Goal: Task Accomplishment & Management: Complete application form

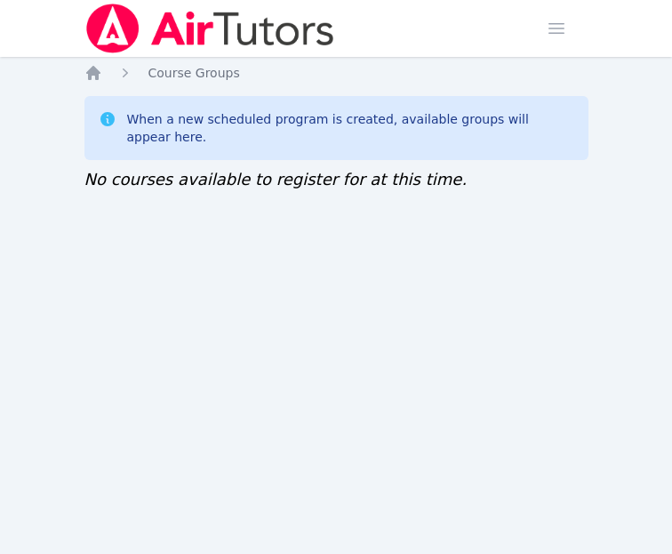
click at [357, 294] on div "Home Sessions Study Groups Students Messages Open user menu Sokha Lee Open main…" at bounding box center [336, 277] width 672 height 554
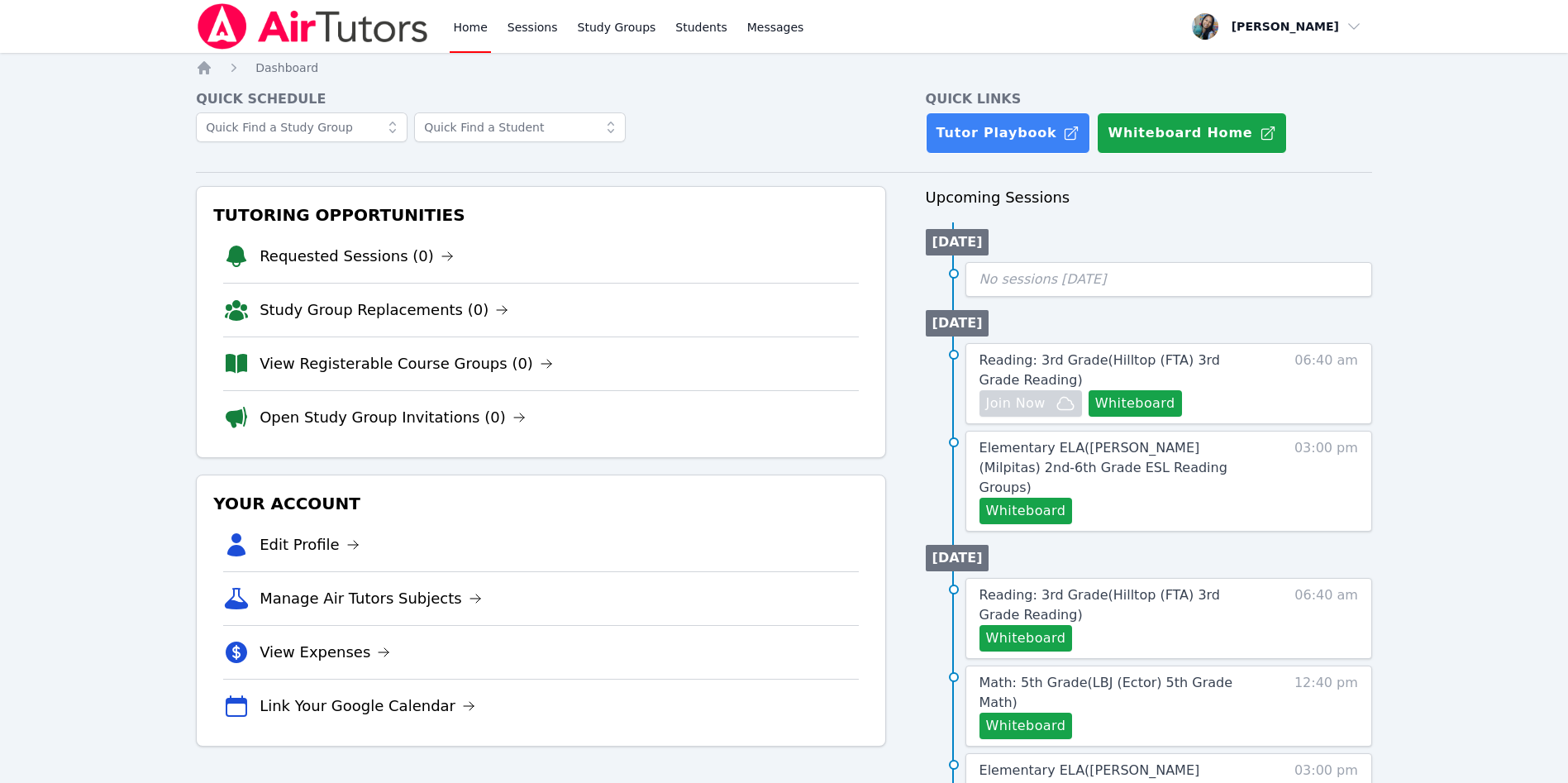
click at [465, 25] on link "Home" at bounding box center [470, 26] width 41 height 53
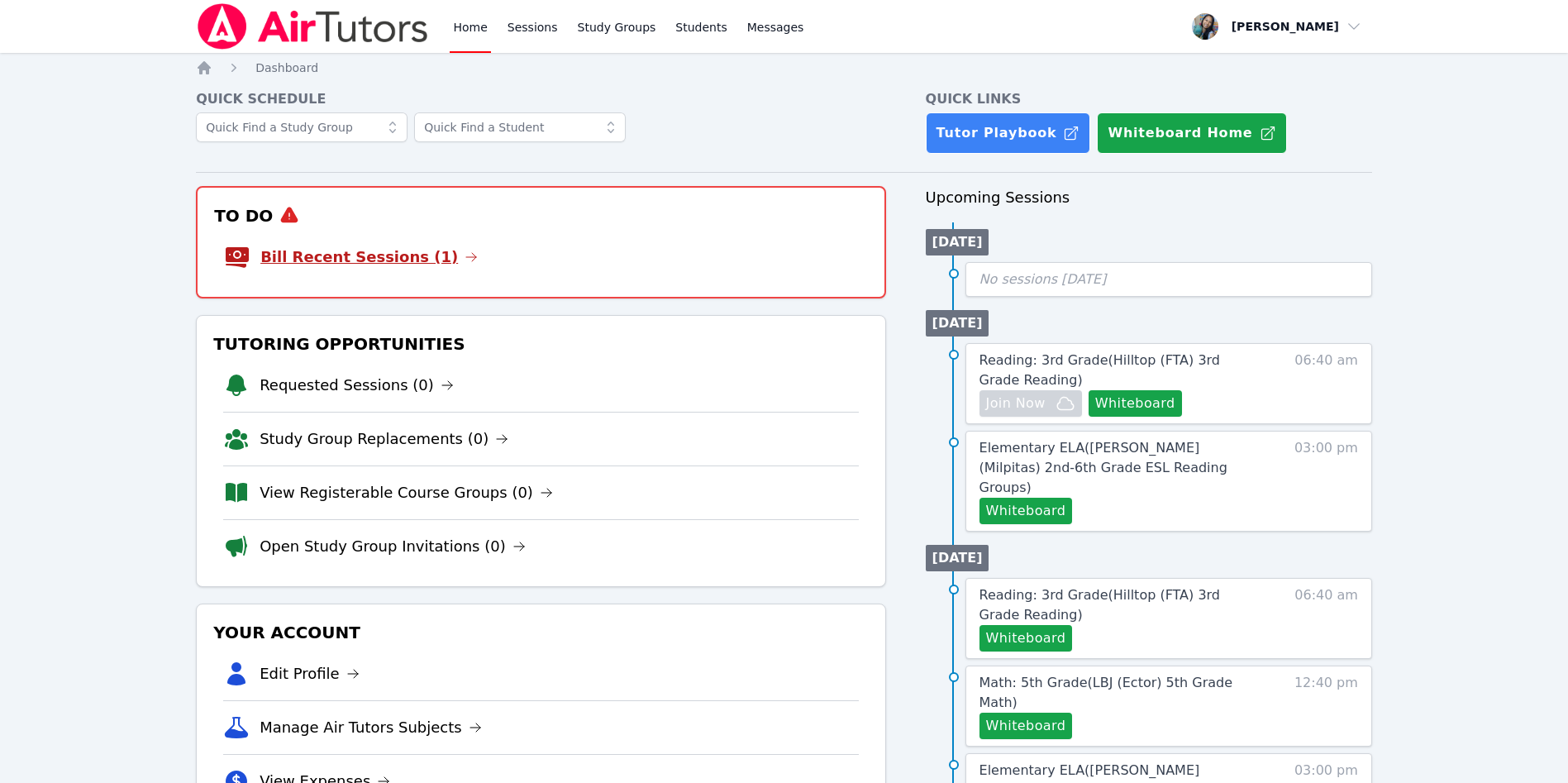
click at [370, 259] on link "Bill Recent Sessions (1)" at bounding box center [369, 257] width 218 height 23
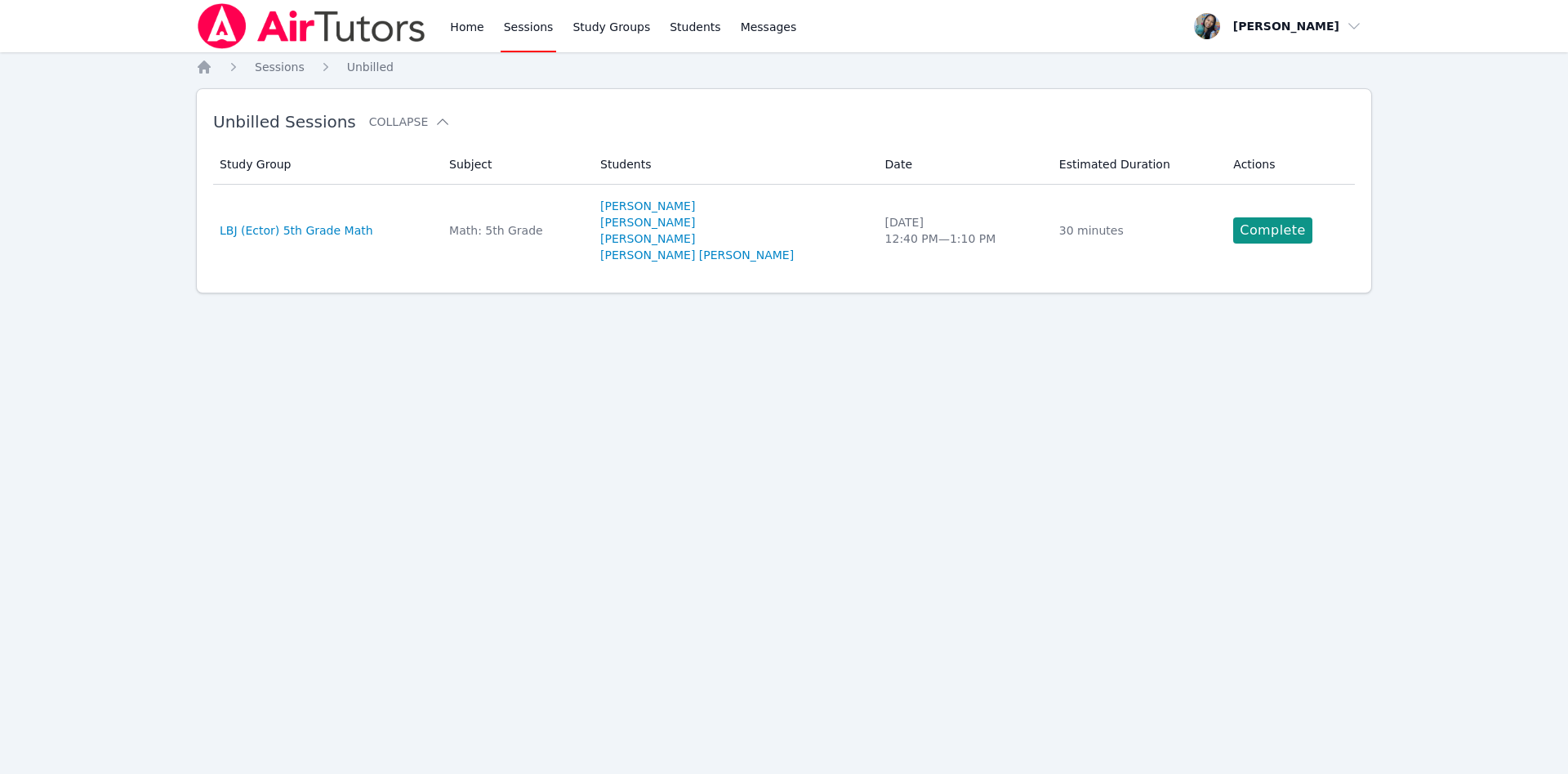
click at [1252, 221] on link "Complete" at bounding box center [1272, 230] width 78 height 26
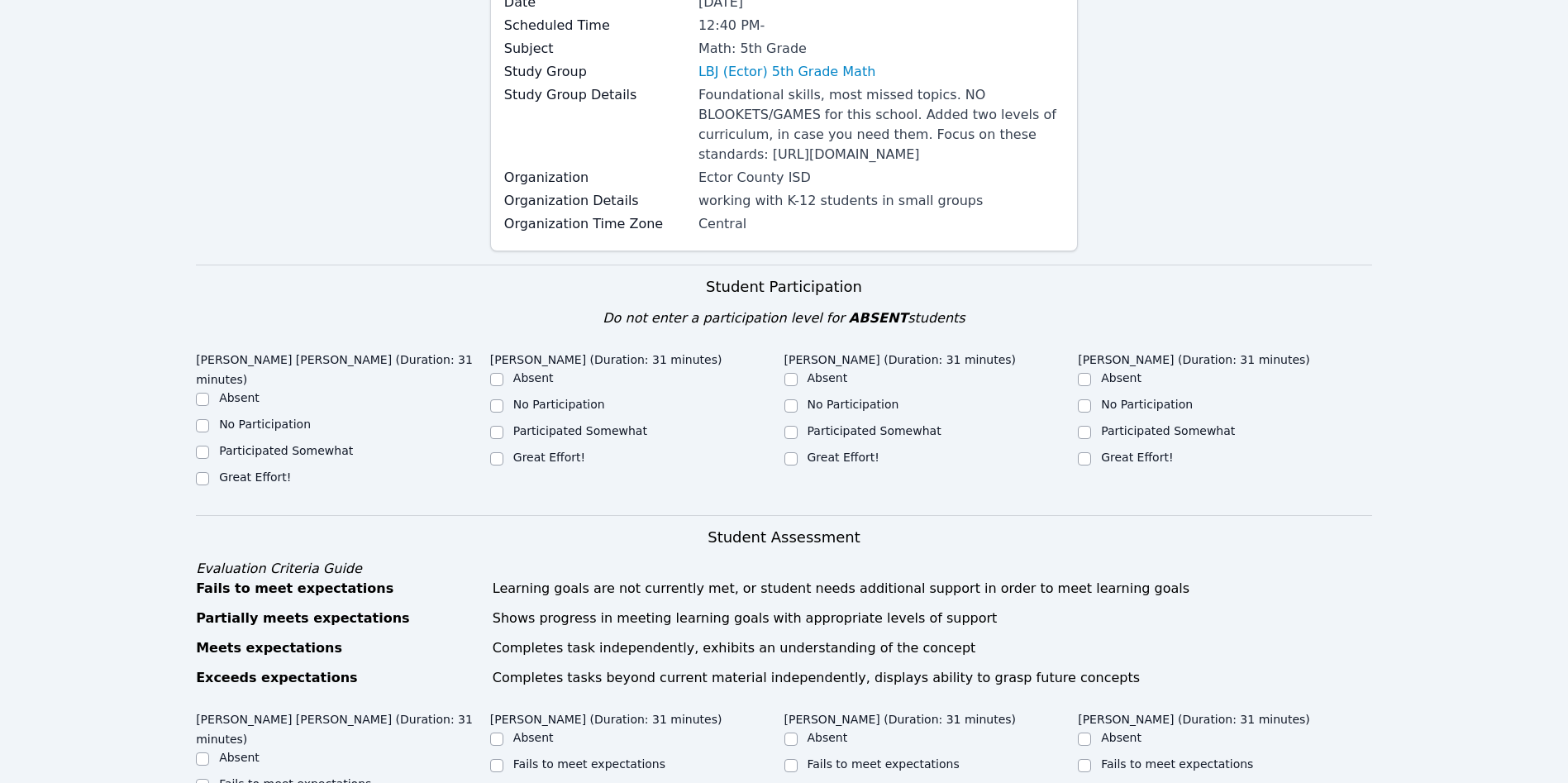
scroll to position [248, 0]
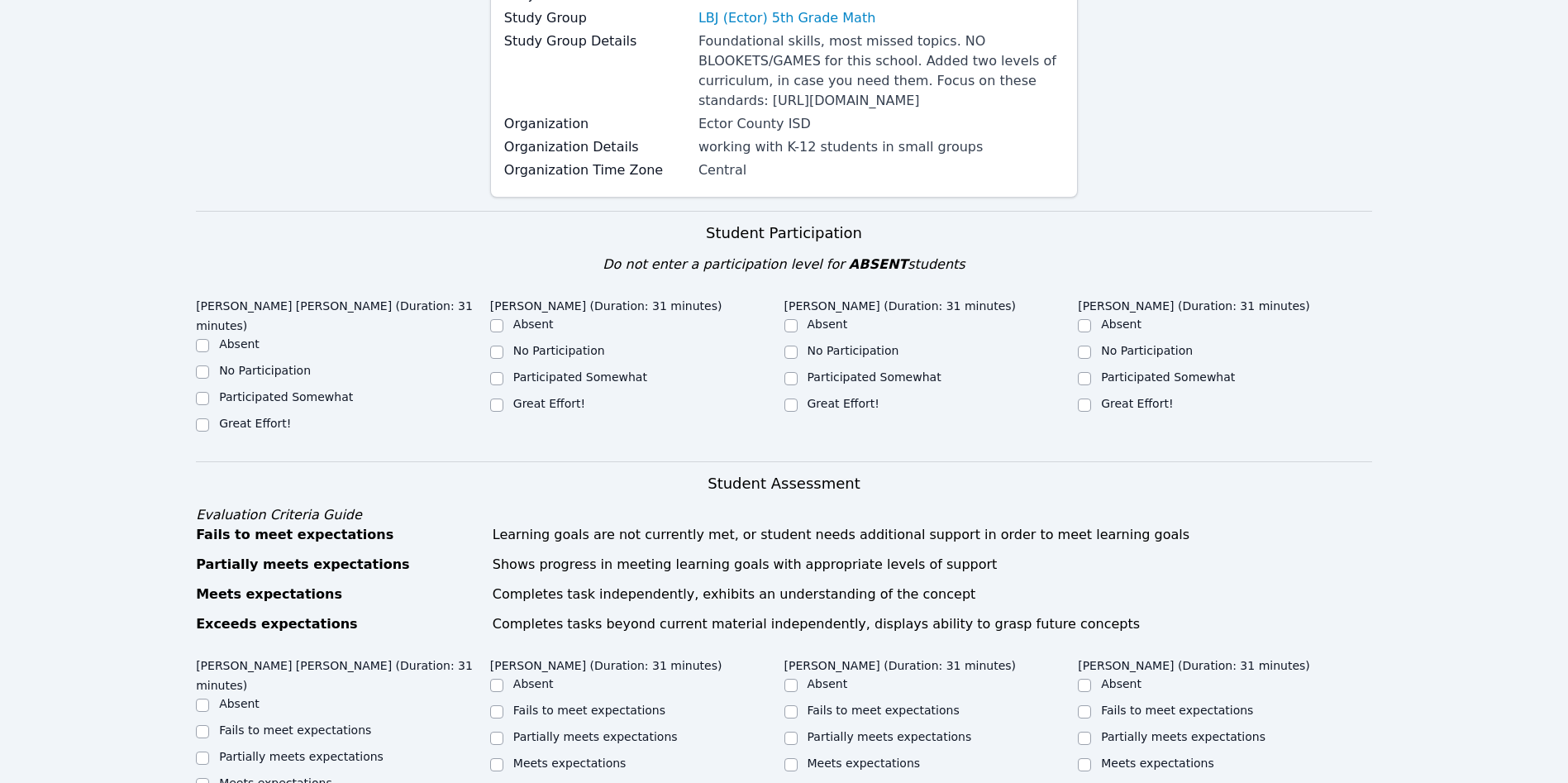
click at [254, 420] on label "Great Effort!" at bounding box center [254, 423] width 72 height 13
click at [209, 420] on input "Great Effort!" at bounding box center [203, 425] width 13 height 13
checkbox input "true"
click at [574, 410] on label "Great Effort!" at bounding box center [549, 404] width 72 height 13
click at [503, 412] on input "Great Effort!" at bounding box center [497, 405] width 13 height 13
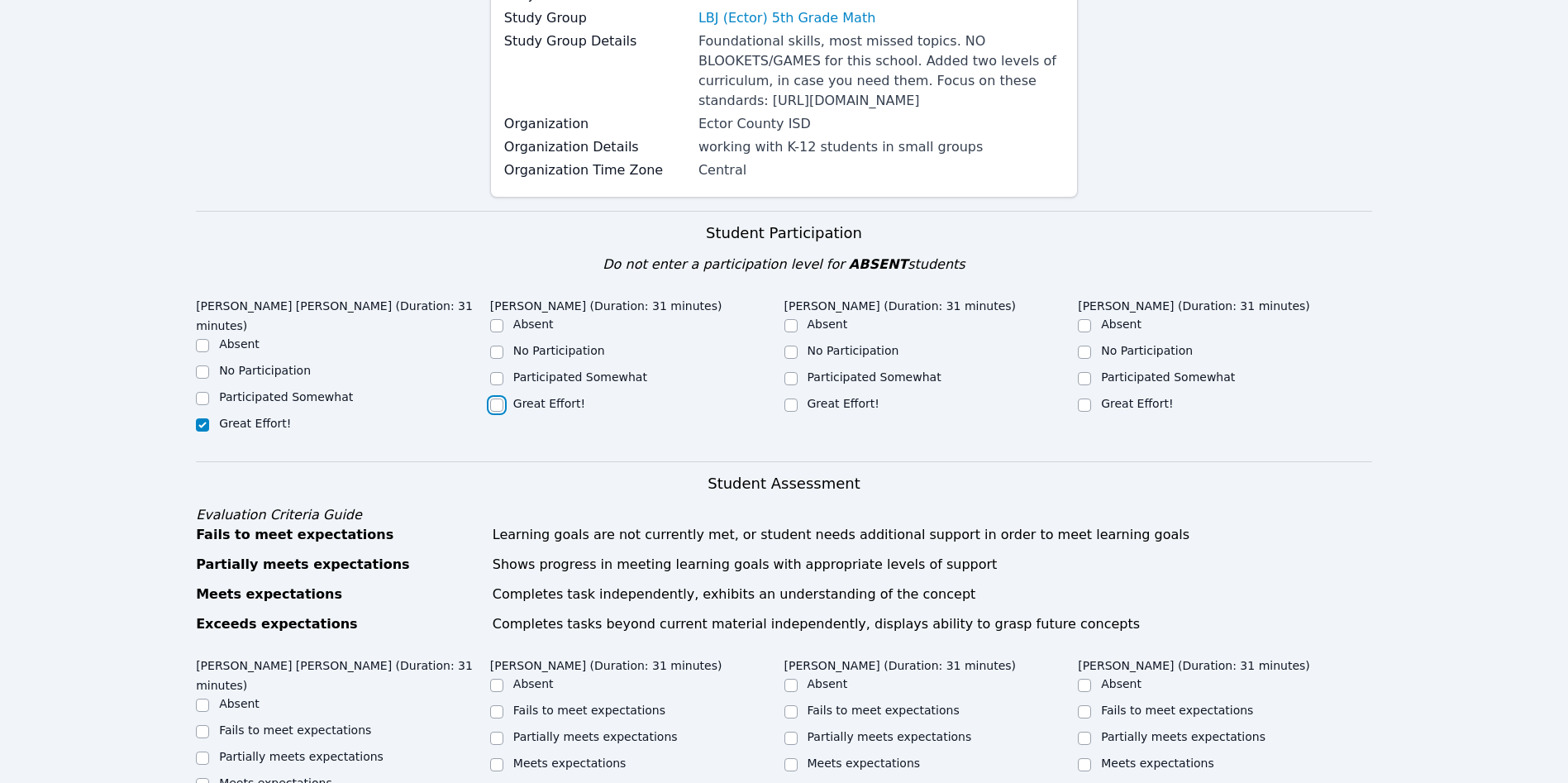
checkbox input "true"
click at [844, 410] on label "Great Effort!" at bounding box center [843, 404] width 72 height 13
click at [797, 412] on input "Great Effort!" at bounding box center [791, 405] width 13 height 13
checkbox input "true"
click at [1126, 410] on label "Great Effort!" at bounding box center [1136, 404] width 72 height 13
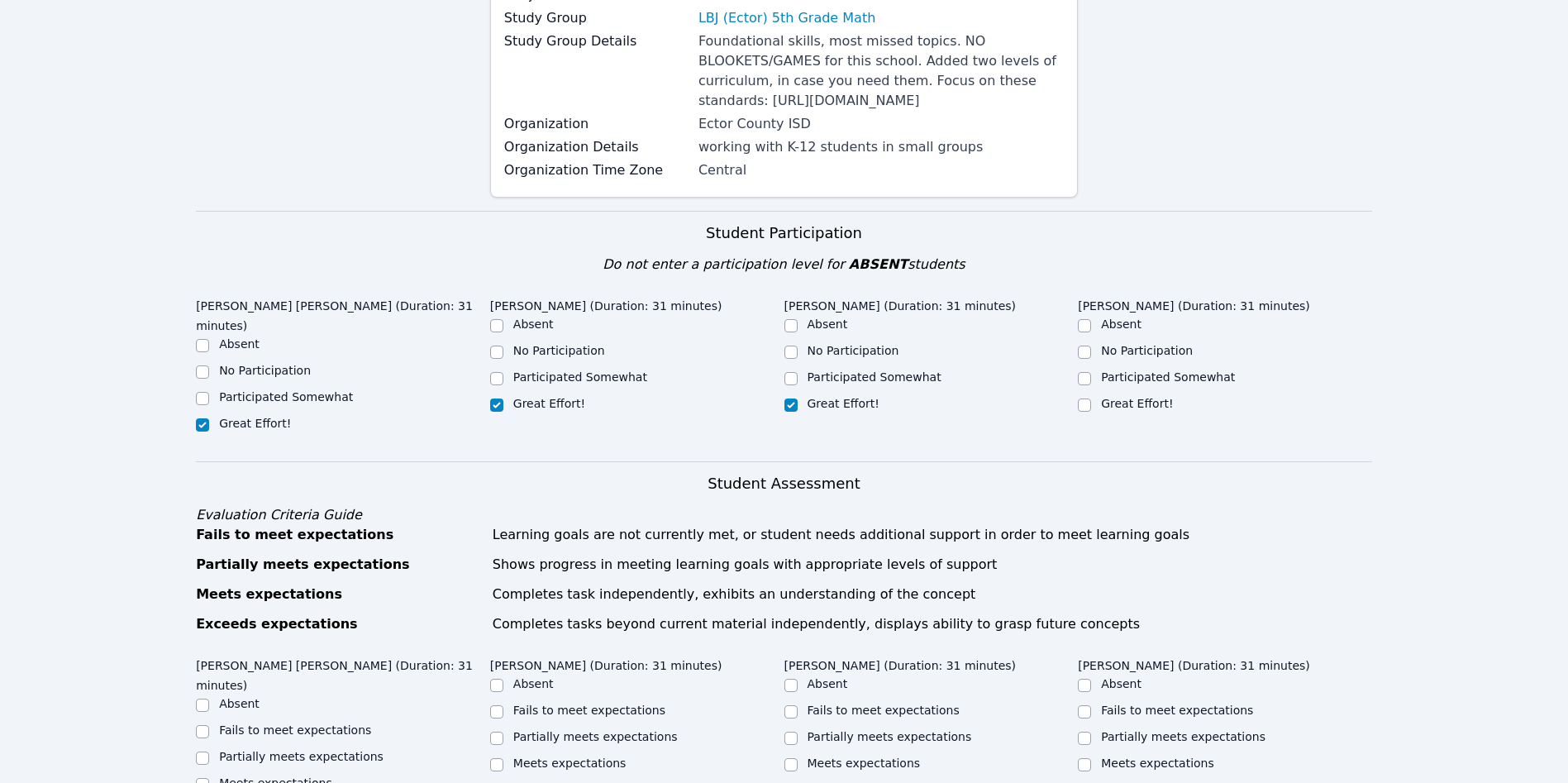
click at [1091, 412] on input "Great Effort!" at bounding box center [1084, 405] width 13 height 13
checkbox input "true"
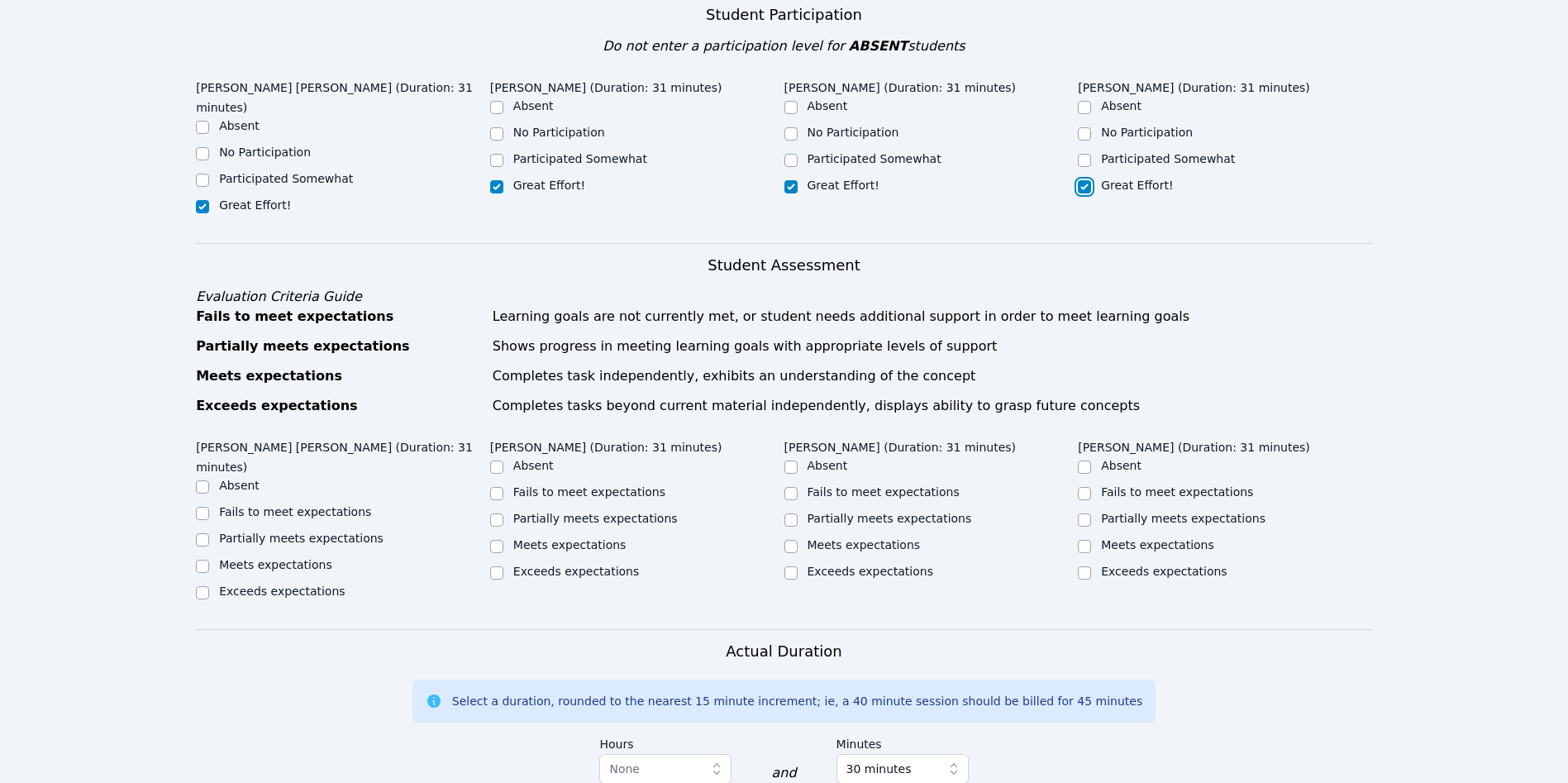
scroll to position [744, 0]
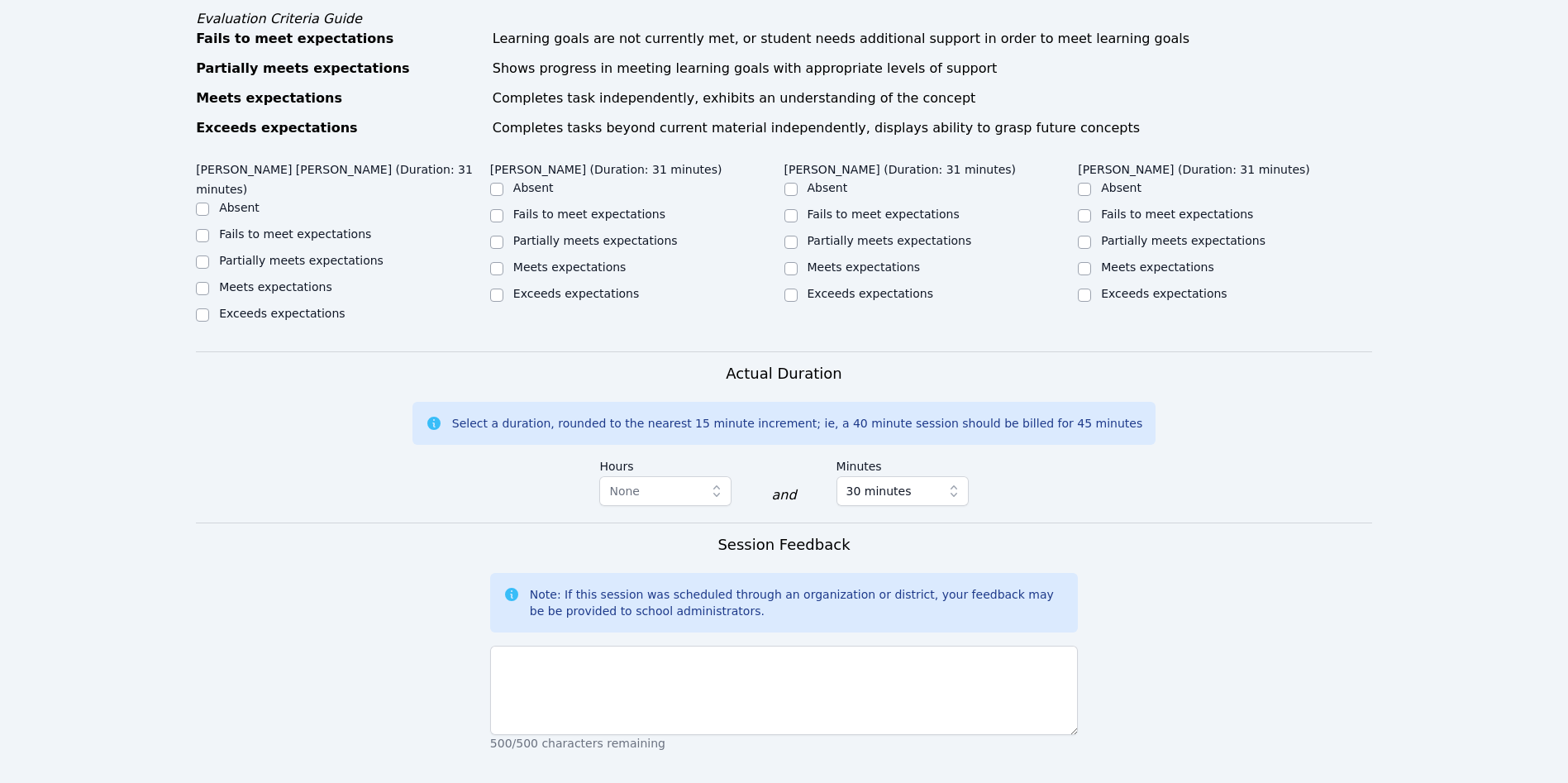
click at [290, 280] on label "Meets expectations" at bounding box center [275, 286] width 113 height 13
click at [209, 282] on input "Meets expectations" at bounding box center [203, 288] width 13 height 13
checkbox input "true"
click at [575, 271] on label "Meets expectations" at bounding box center [570, 267] width 113 height 13
click at [503, 271] on input "Meets expectations" at bounding box center [497, 269] width 13 height 13
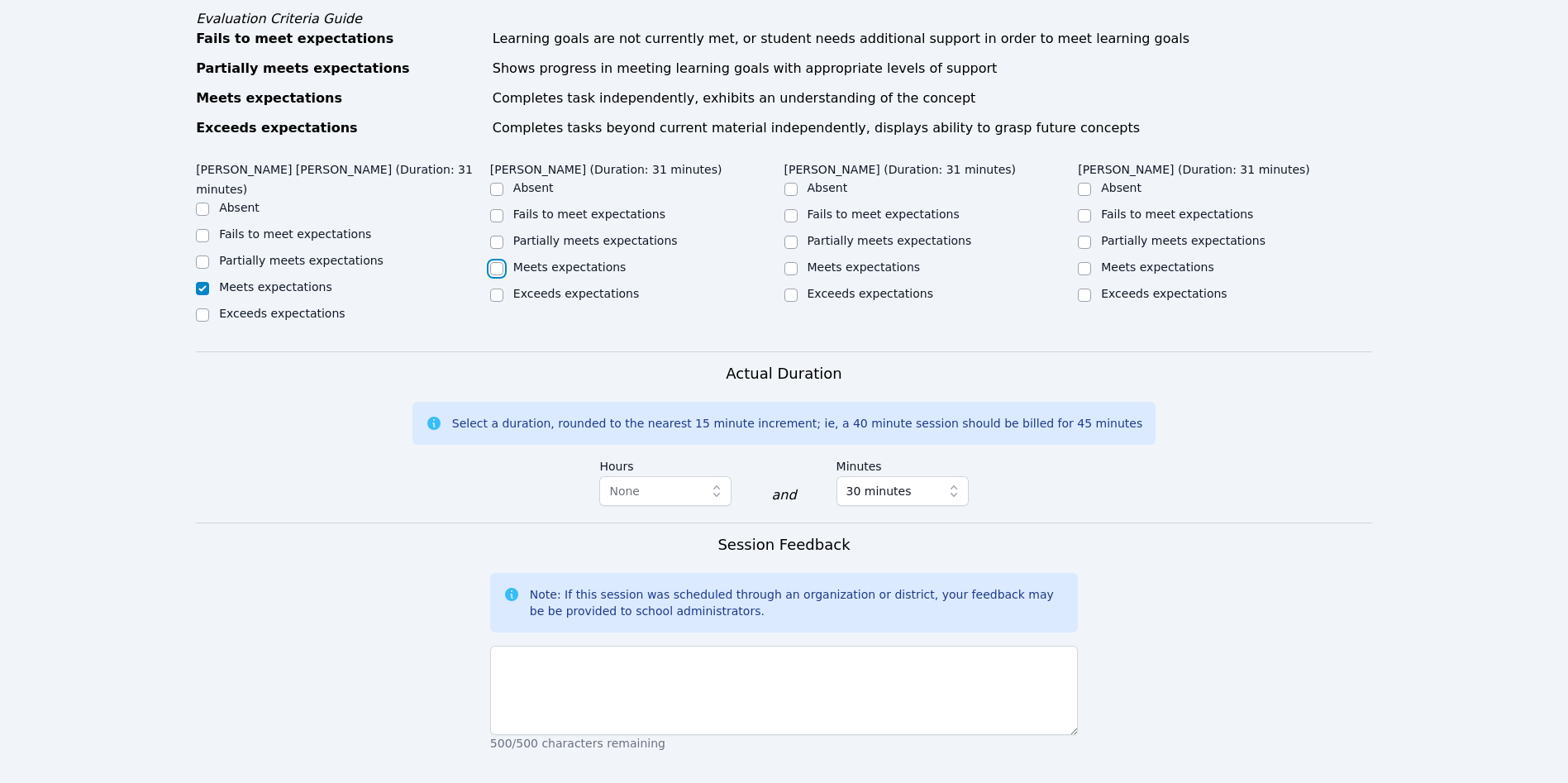
checkbox input "true"
click at [848, 273] on label "Meets expectations" at bounding box center [864, 267] width 113 height 13
click at [797, 273] on input "Meets expectations" at bounding box center [791, 269] width 13 height 13
checkbox input "true"
click at [1144, 267] on label "Meets expectations" at bounding box center [1158, 267] width 113 height 13
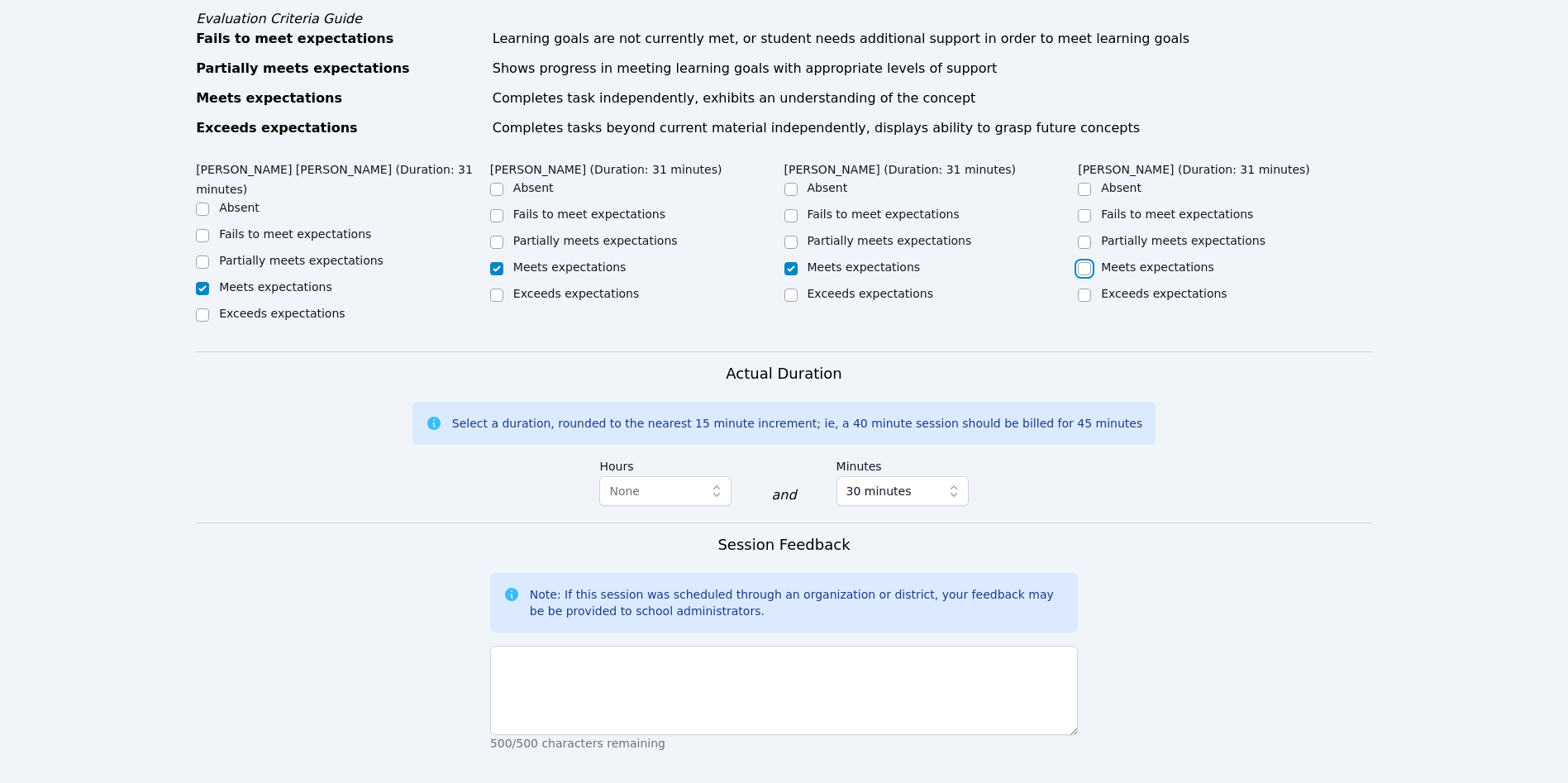
click at [1091, 267] on input "Meets expectations" at bounding box center [1084, 269] width 13 height 13
checkbox input "true"
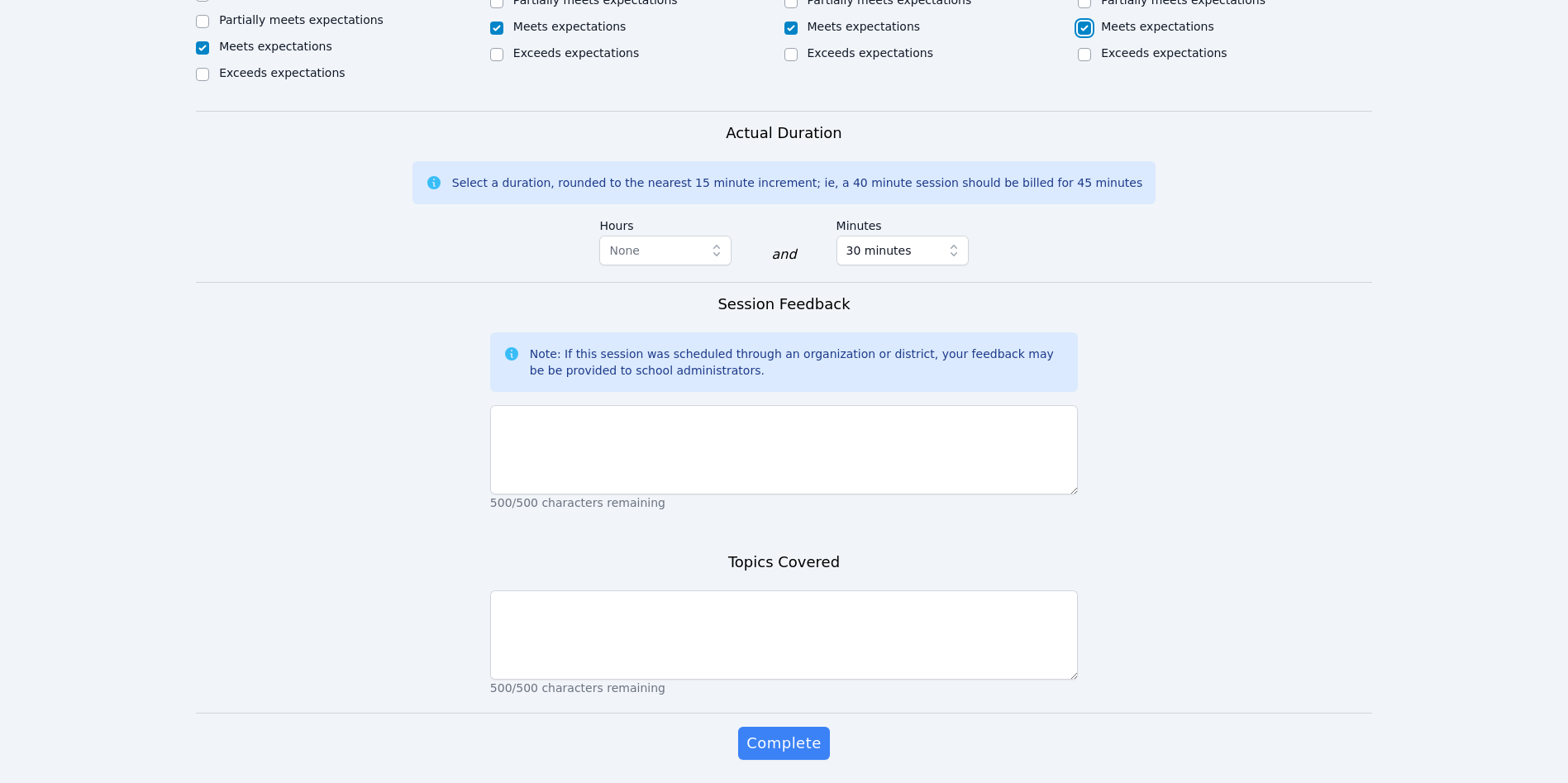
scroll to position [991, 0]
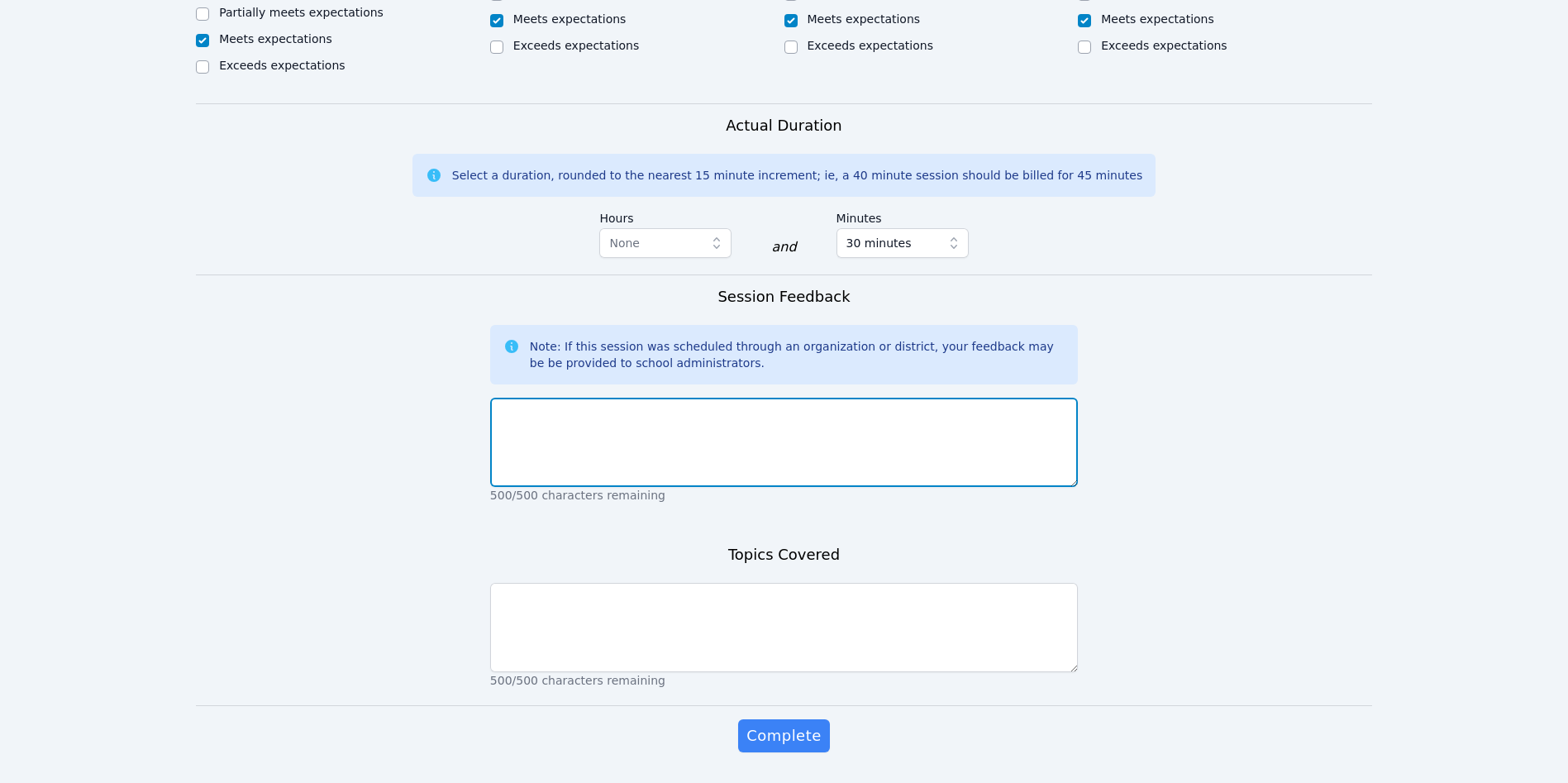
click at [709, 419] on textarea at bounding box center [784, 442] width 588 height 89
type textarea "A"
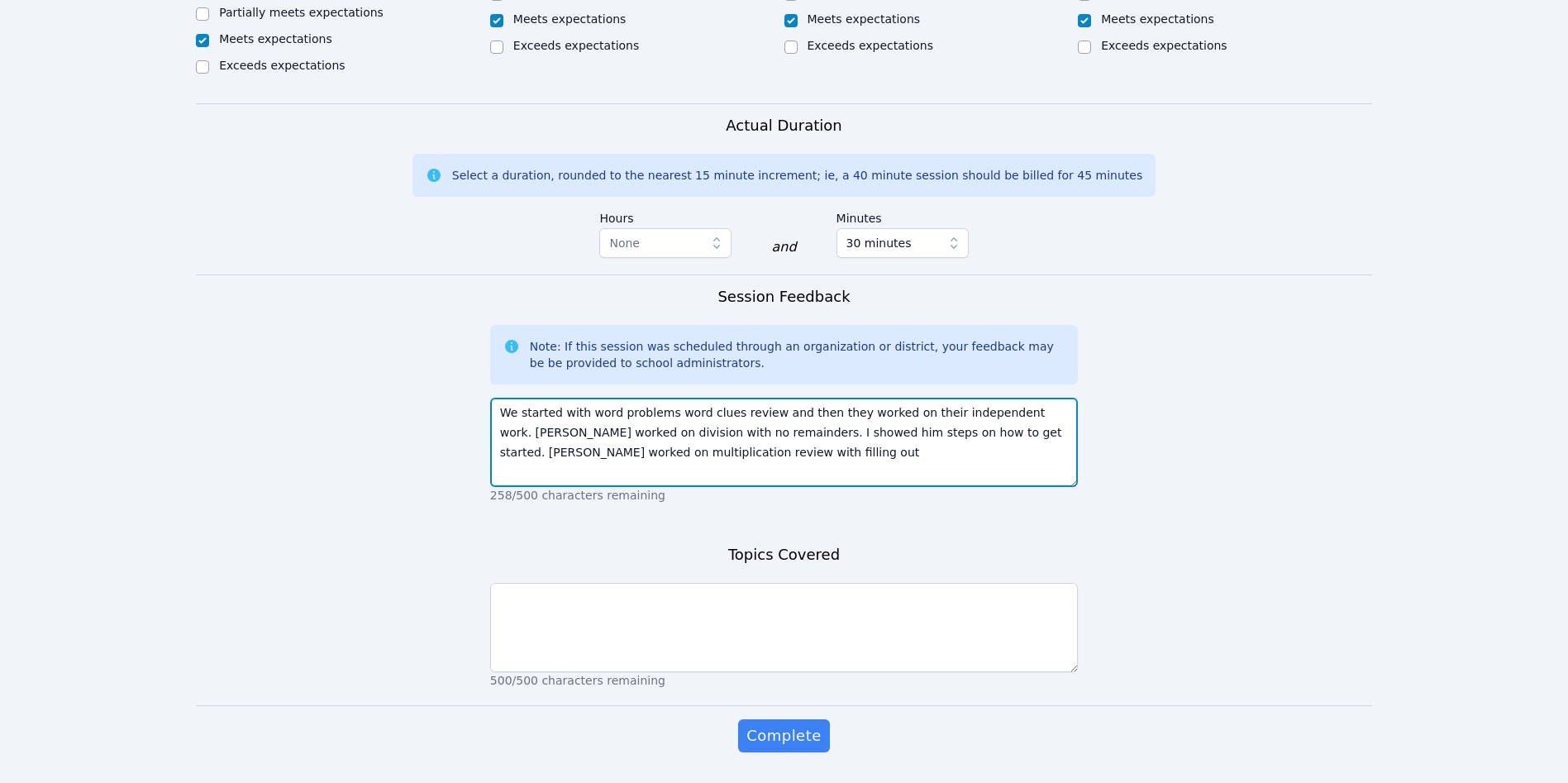
click at [740, 436] on textarea "We started with word problems word clues review and then they worked on their i…" at bounding box center [784, 442] width 588 height 89
click at [760, 436] on textarea "We started with word problems word clues review and then they worked on their i…" at bounding box center [784, 442] width 588 height 89
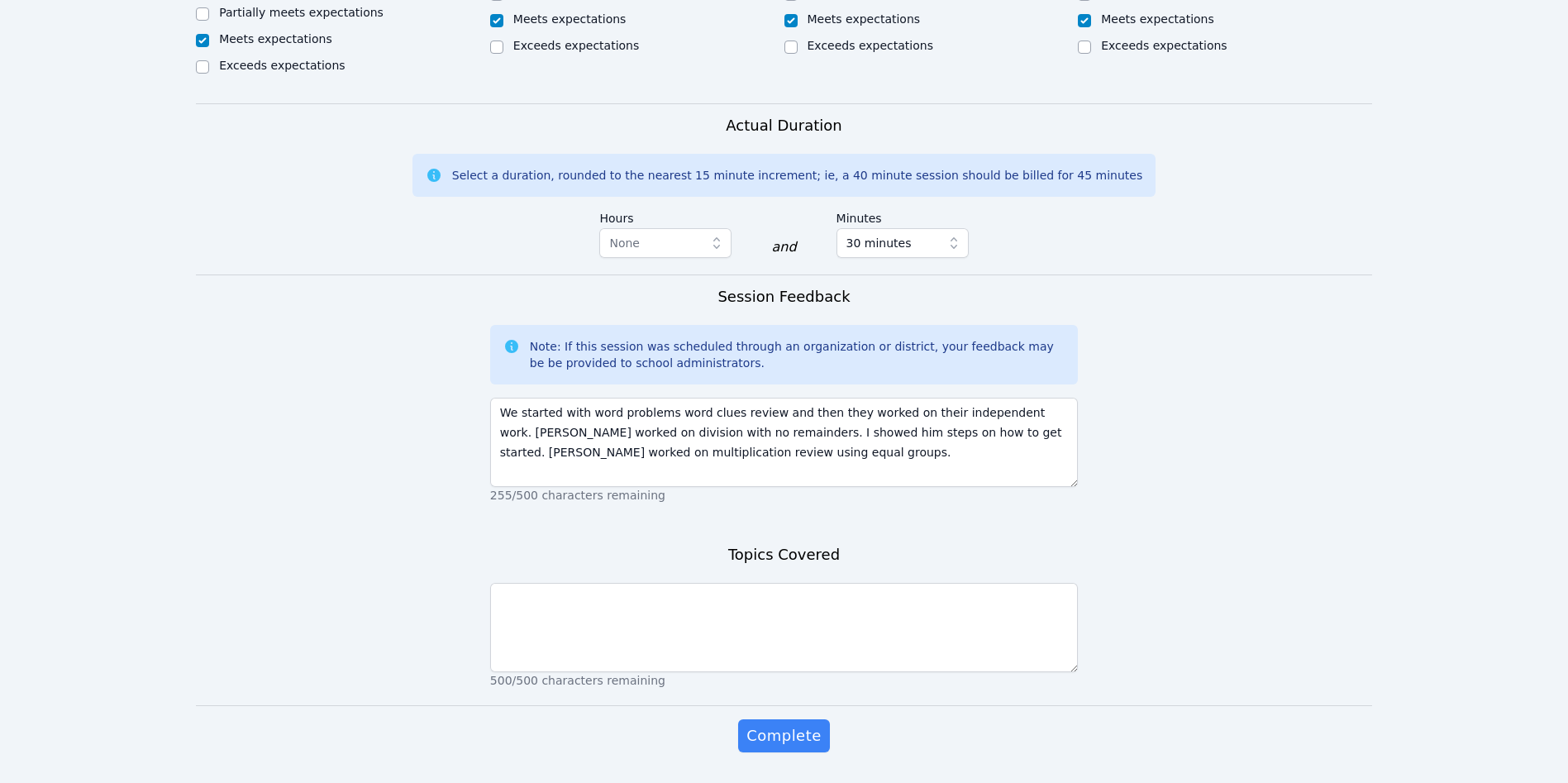
click at [196, 211] on div "Actual Duration Select a duration, rounded to the nearest 15 minute increment; …" at bounding box center [784, 194] width 1176 height 160
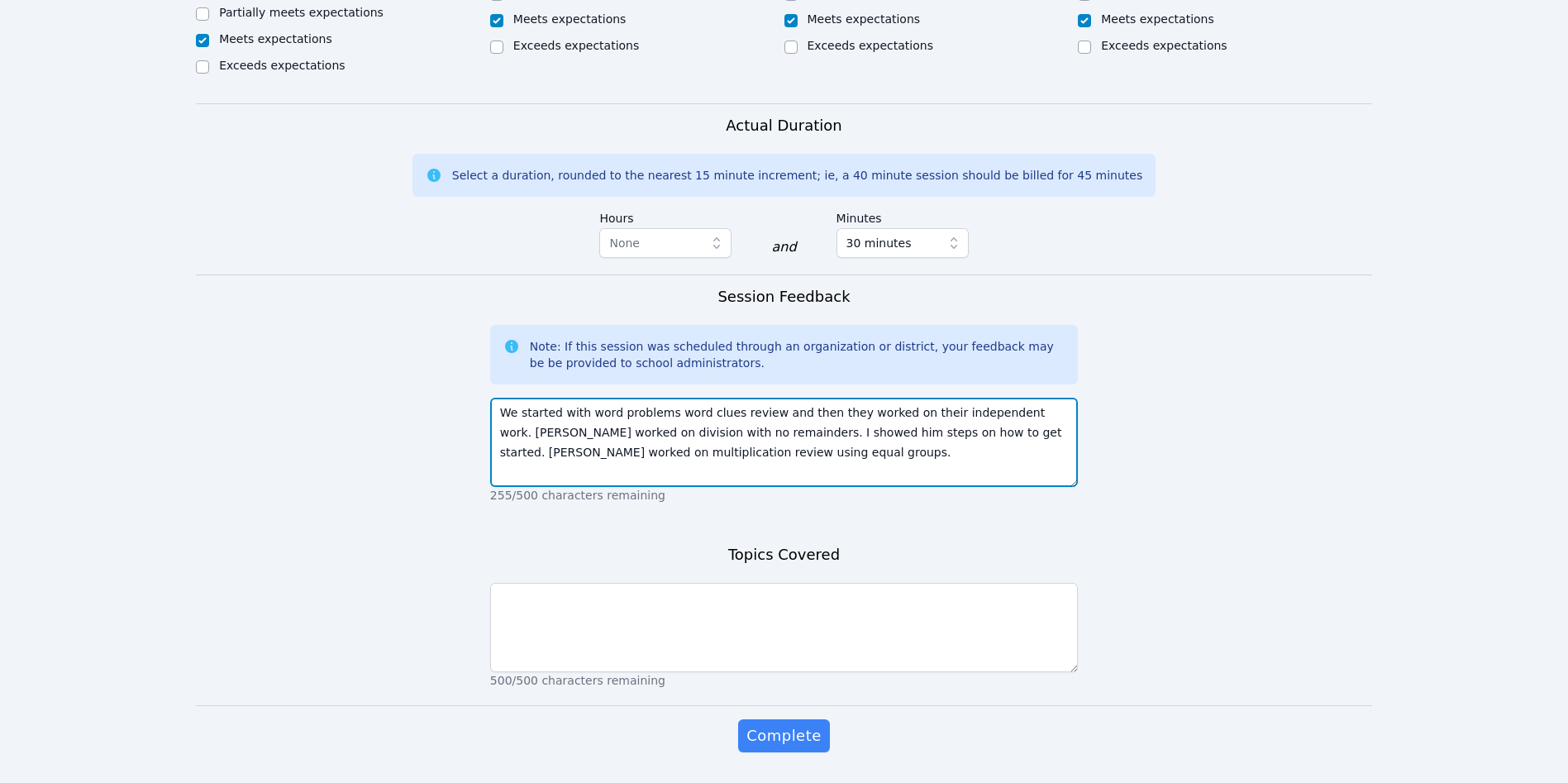
click at [758, 445] on textarea "We started with word problems word clues review and then they worked on their i…" at bounding box center [784, 442] width 588 height 89
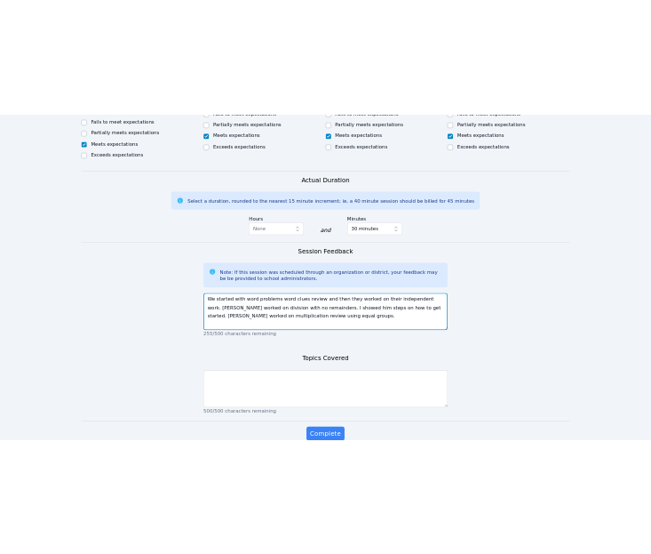
scroll to position [1097, 0]
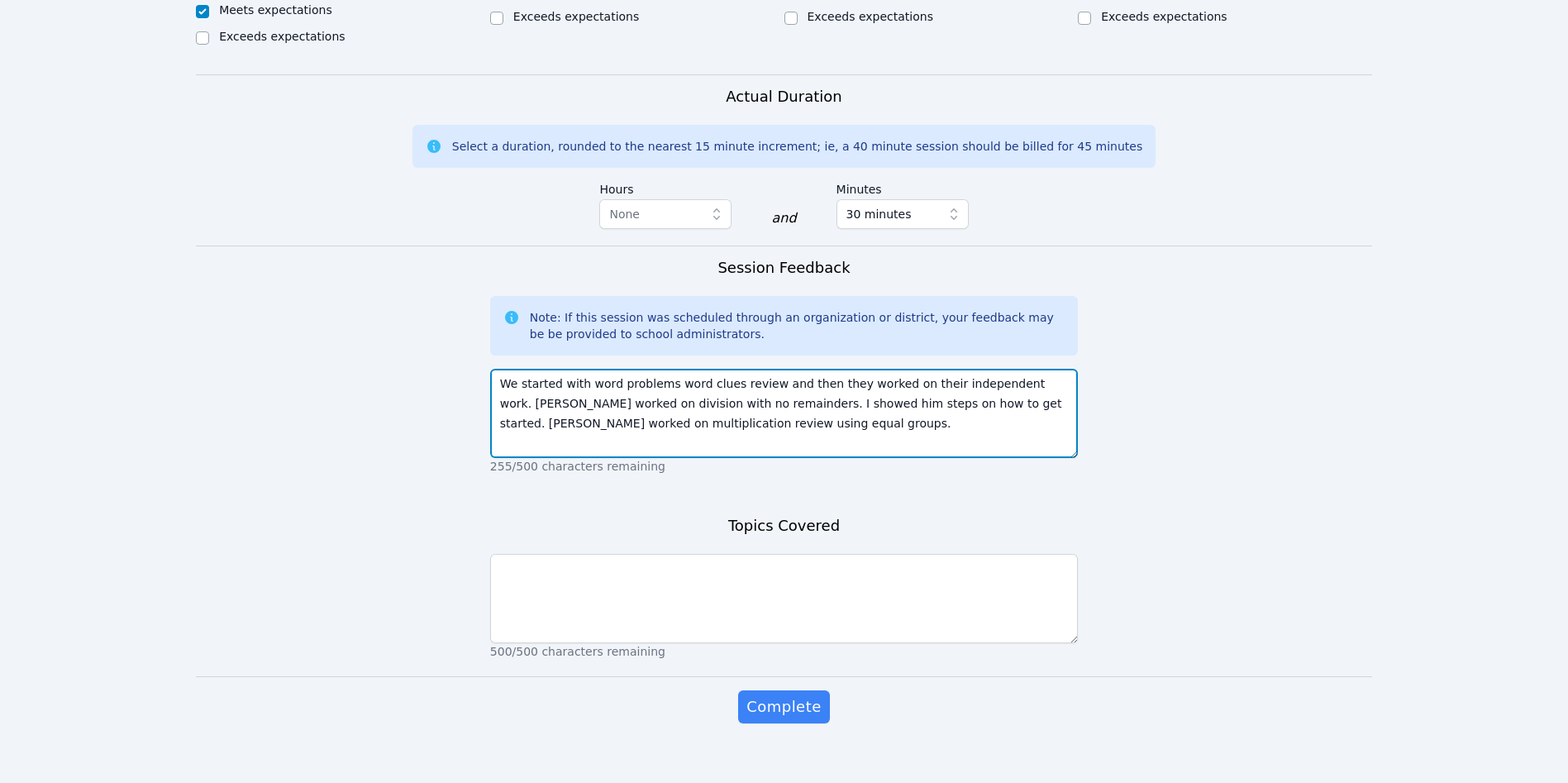
click at [718, 410] on textarea "We started with word problems word clues review and then they worked on their i…" at bounding box center [784, 413] width 588 height 89
click at [731, 392] on textarea "We started with word problems word clues review and then they worked on their i…" at bounding box center [784, 413] width 588 height 89
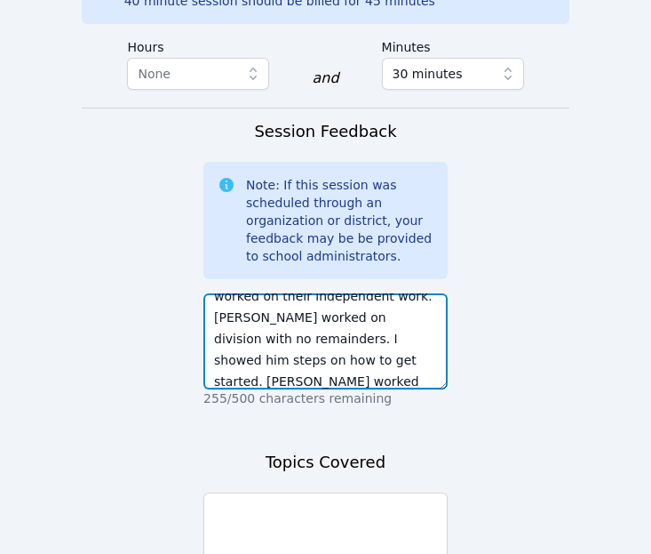
scroll to position [85, 0]
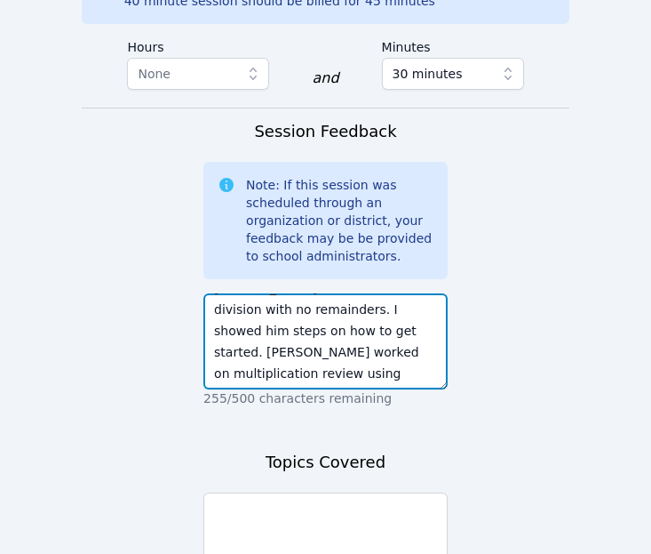
click at [300, 293] on textarea "We started with word problems word clues review and then they worked on their i…" at bounding box center [325, 341] width 244 height 96
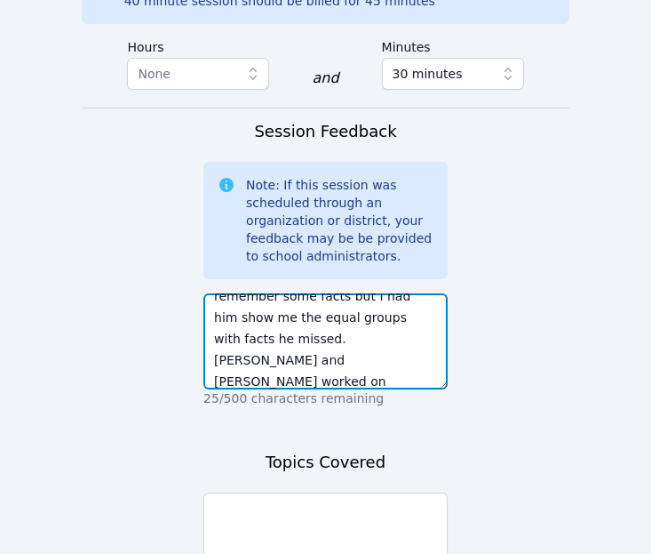
scroll to position [227, 0]
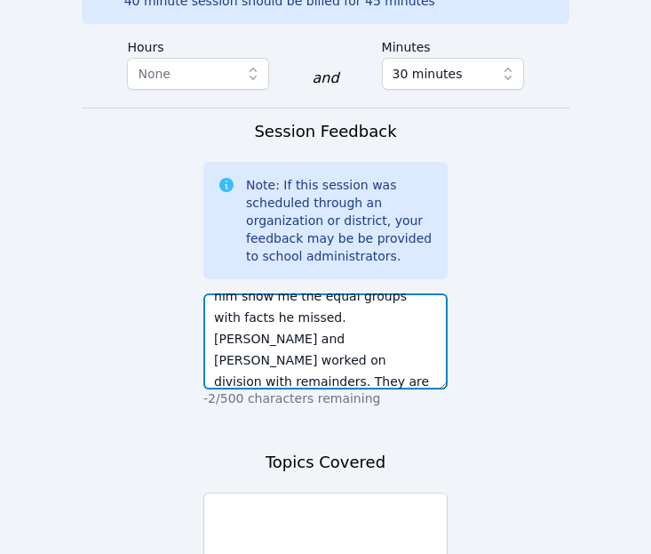
type textarea "We started with word problems word clues review and then they worked on their i…"
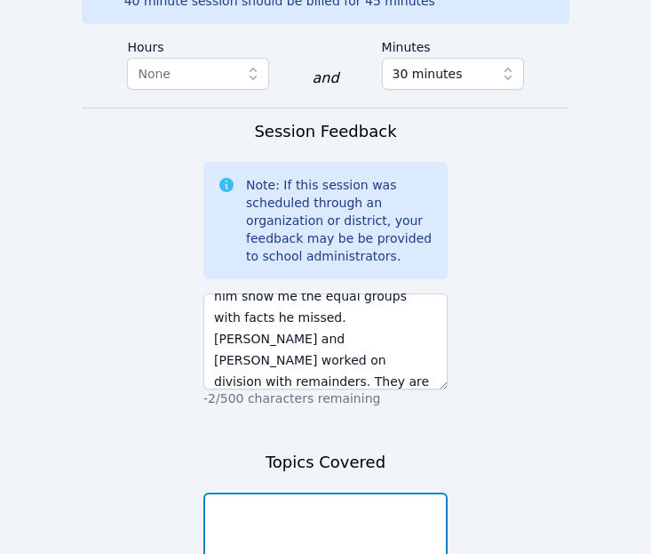
click at [337, 492] on textarea at bounding box center [325, 540] width 244 height 96
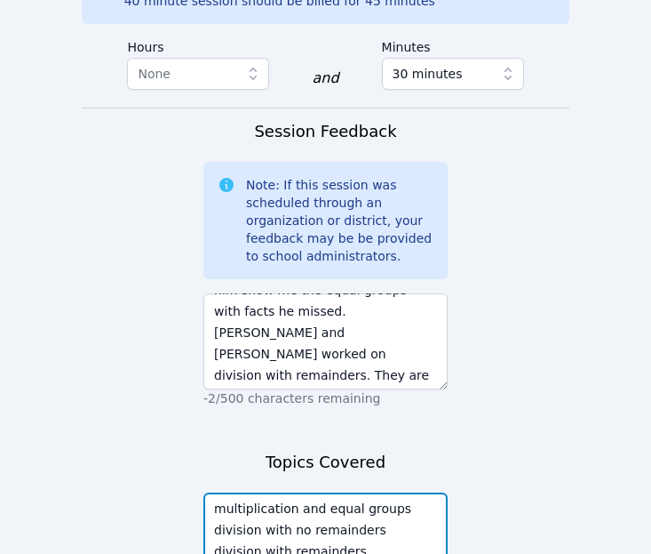
scroll to position [235, 0]
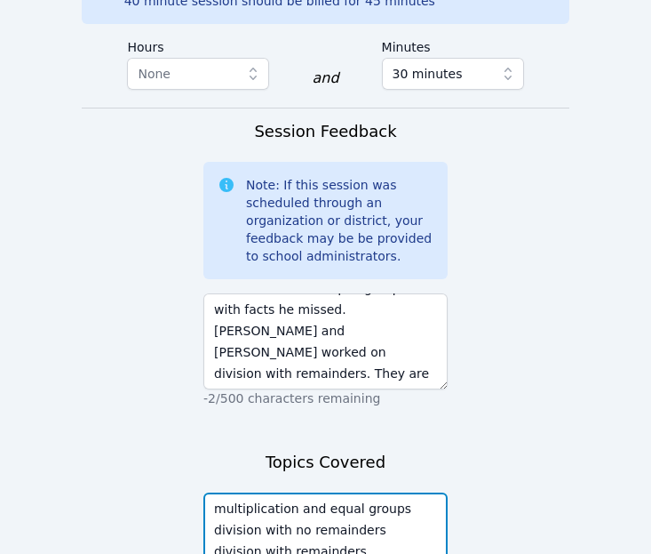
type textarea "multiplication and equal groups division with no remainders division with remai…"
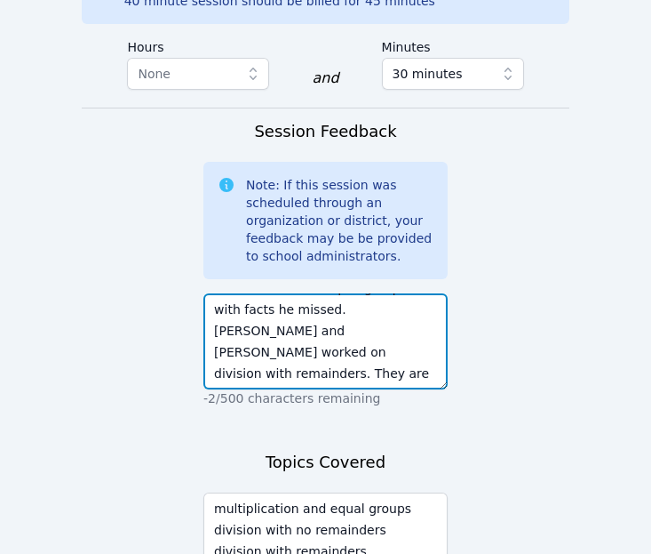
click at [399, 293] on textarea "We started with word problems word clues review and then they worked on their i…" at bounding box center [325, 341] width 244 height 96
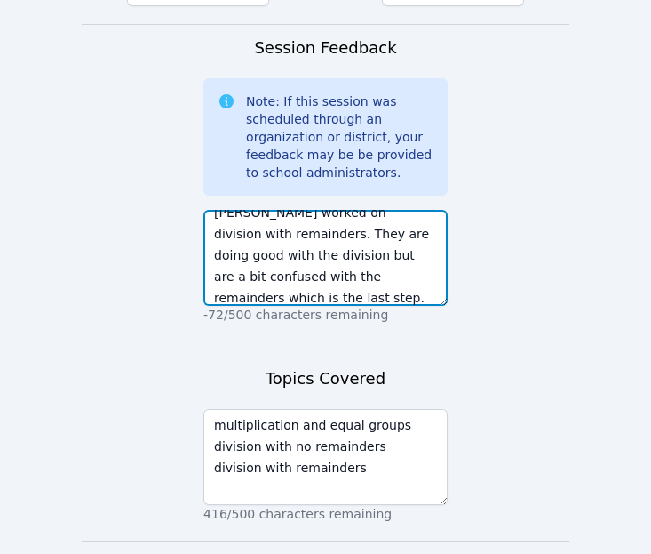
scroll to position [2018, 0]
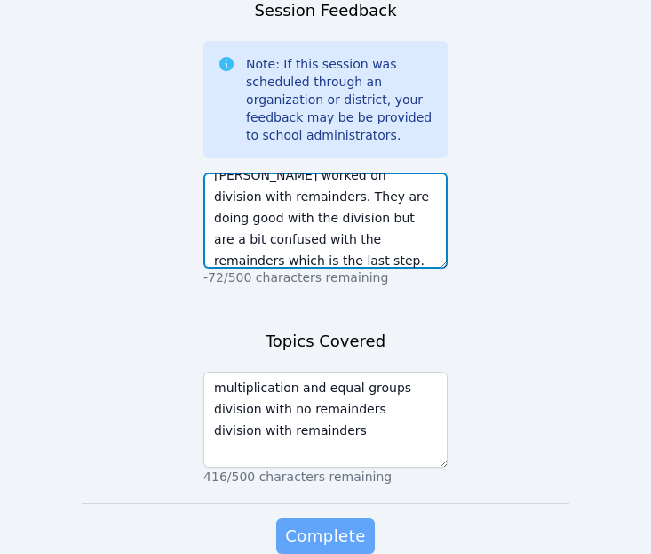
type textarea "We started with word problems word clues review and then they worked on their i…"
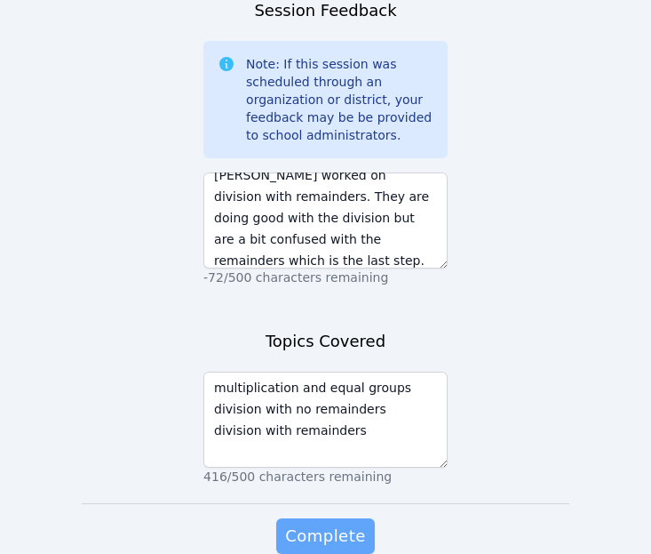
click at [337, 523] on span "Complete" at bounding box center [325, 535] width 80 height 25
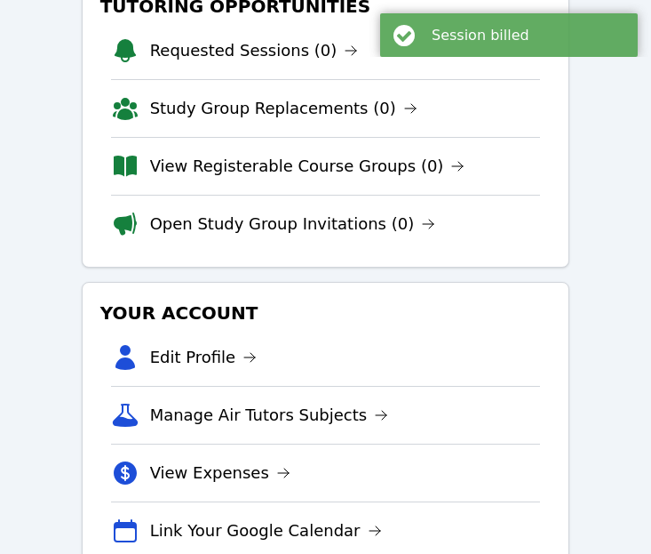
scroll to position [267, 0]
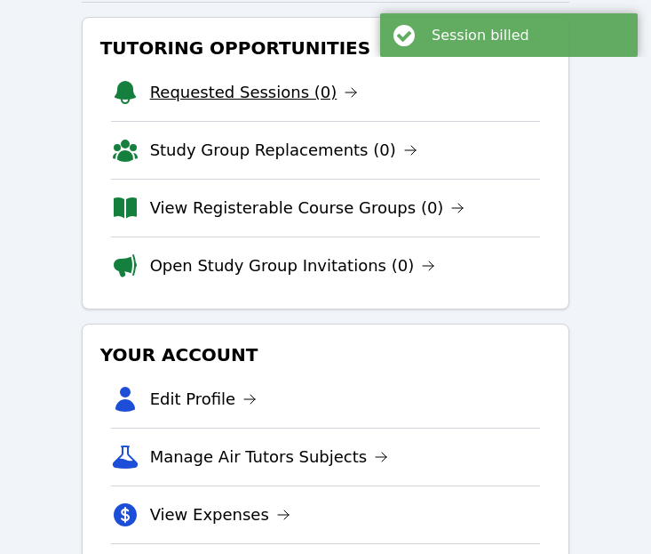
click at [259, 100] on link "Requested Sessions (0)" at bounding box center [254, 92] width 209 height 25
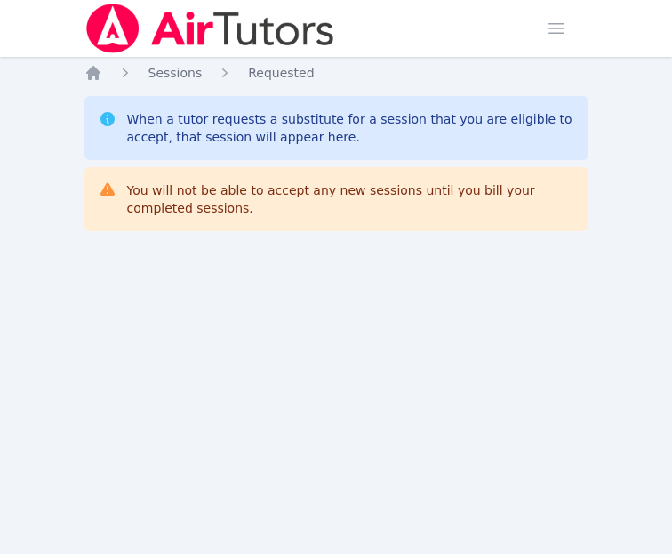
click at [10, 195] on div "Home Sessions Study Groups Students Messages Open user menu Sokha Lee Open main…" at bounding box center [336, 277] width 672 height 554
click at [33, 487] on div "Home Sessions Study Groups Students Messages Open user menu Sokha Lee Open main…" at bounding box center [336, 277] width 672 height 554
click at [531, 390] on div "Home Sessions Study Groups Students Messages Open user menu Sokha Lee Open main…" at bounding box center [336, 277] width 672 height 554
click at [98, 403] on div "Home Sessions Study Groups Students Messages Open user menu Sokha Lee Open main…" at bounding box center [336, 277] width 672 height 554
click at [112, 307] on div "Home Sessions Study Groups Students Messages Open user menu Sokha Lee Open main…" at bounding box center [336, 277] width 672 height 554
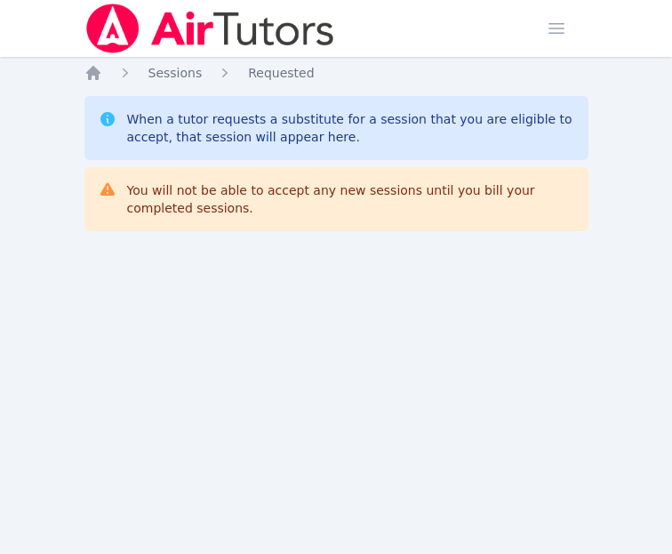
click at [397, 475] on div "Home Sessions Study Groups Students Messages Open user menu Sokha Lee Open main…" at bounding box center [336, 277] width 672 height 554
click at [502, 480] on div "Home Sessions Study Groups Students Messages Open user menu Sokha Lee Open main…" at bounding box center [336, 277] width 672 height 554
